Goal: Navigation & Orientation: Find specific page/section

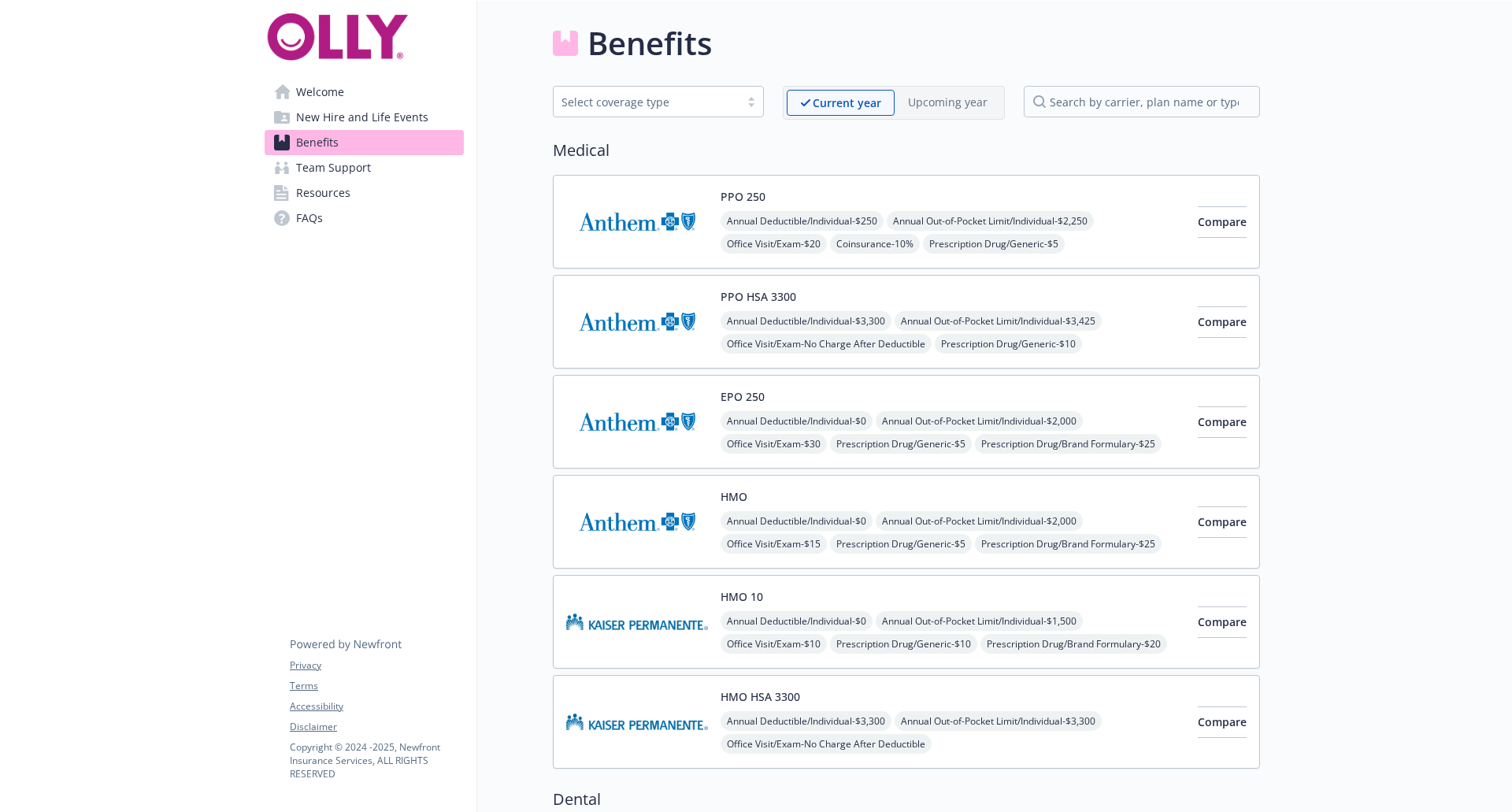
scroll to position [1253, 0]
